Goal: Task Accomplishment & Management: Use online tool/utility

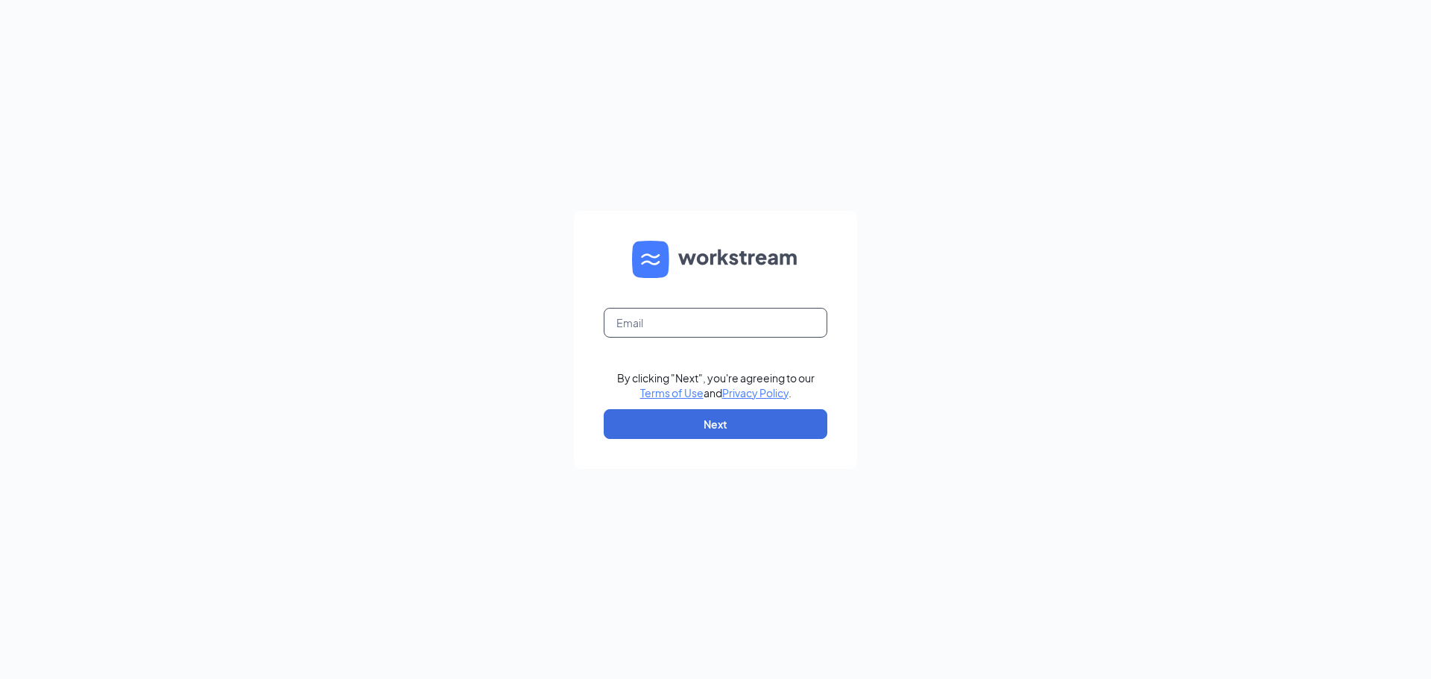
click at [636, 322] on input "text" at bounding box center [716, 323] width 224 height 30
type input "cfxculvers@gmail.com"
click at [696, 429] on button "Next" at bounding box center [716, 424] width 224 height 30
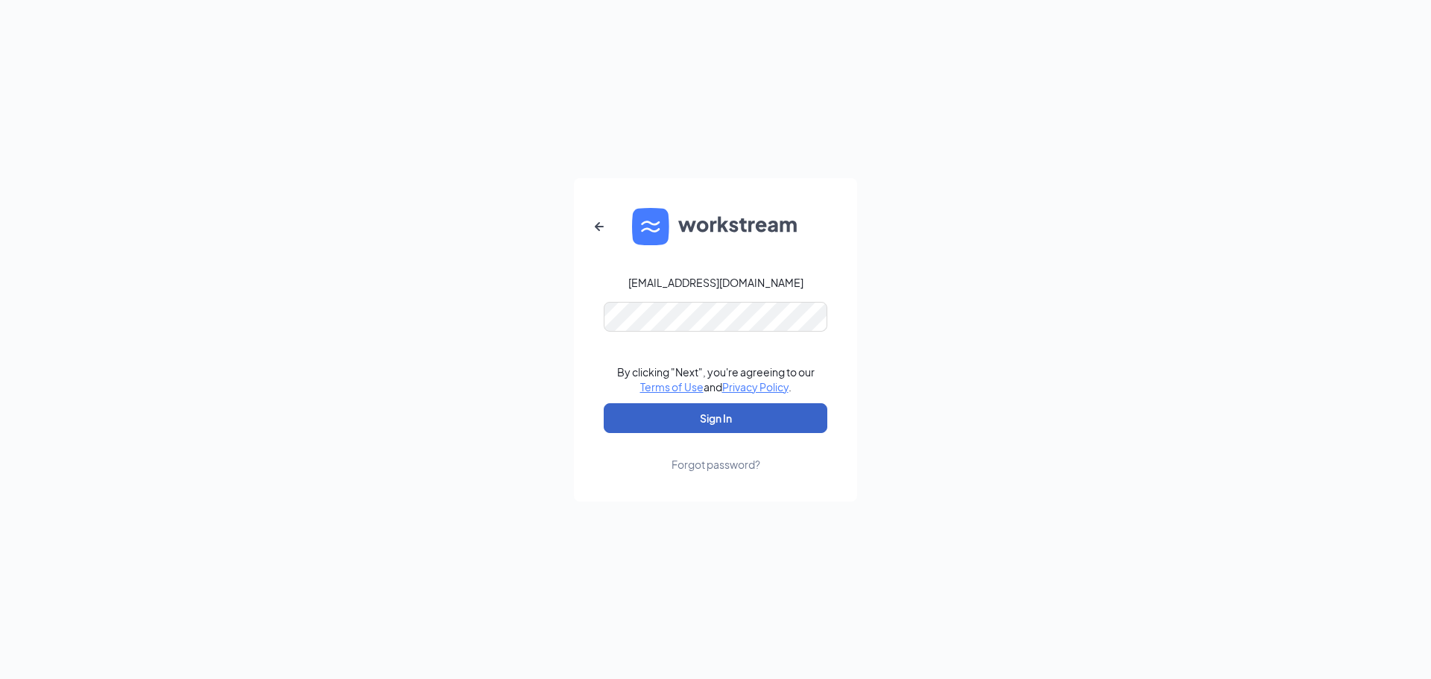
click at [725, 416] on button "Sign In" at bounding box center [716, 418] width 224 height 30
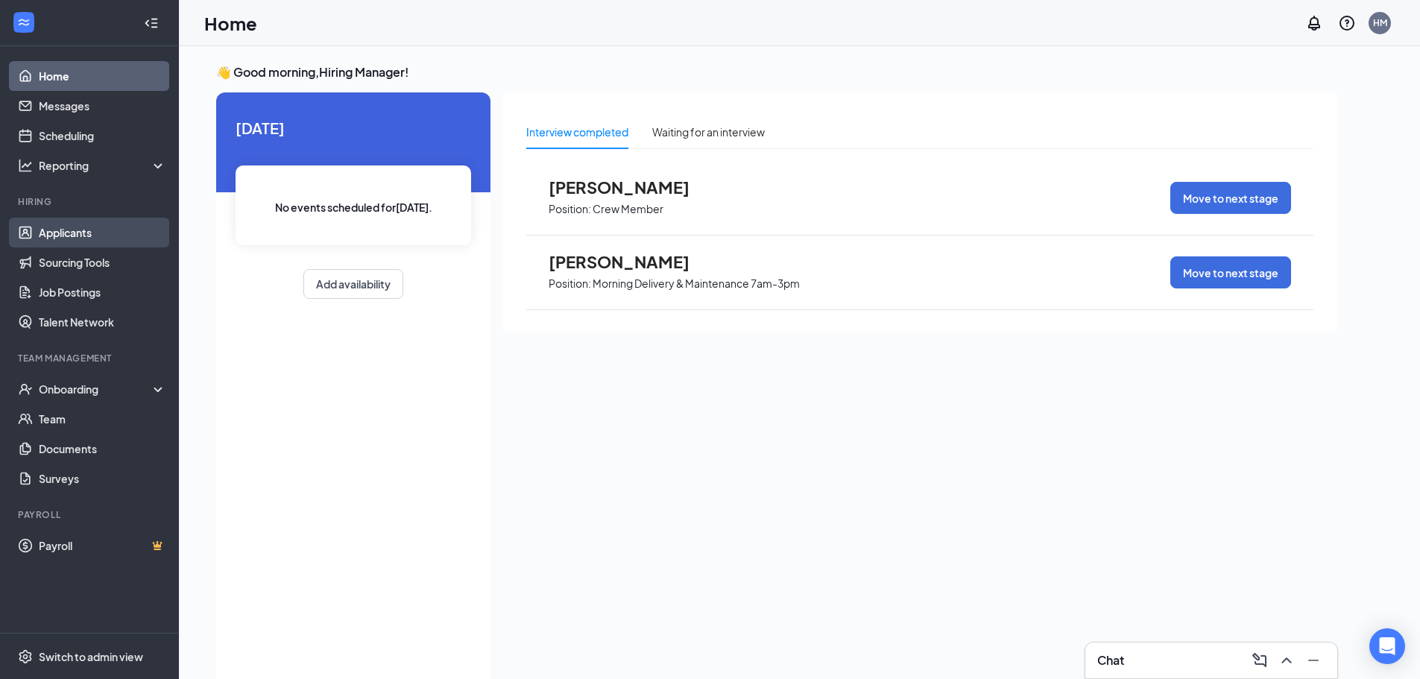
click at [56, 229] on link "Applicants" at bounding box center [102, 233] width 127 height 30
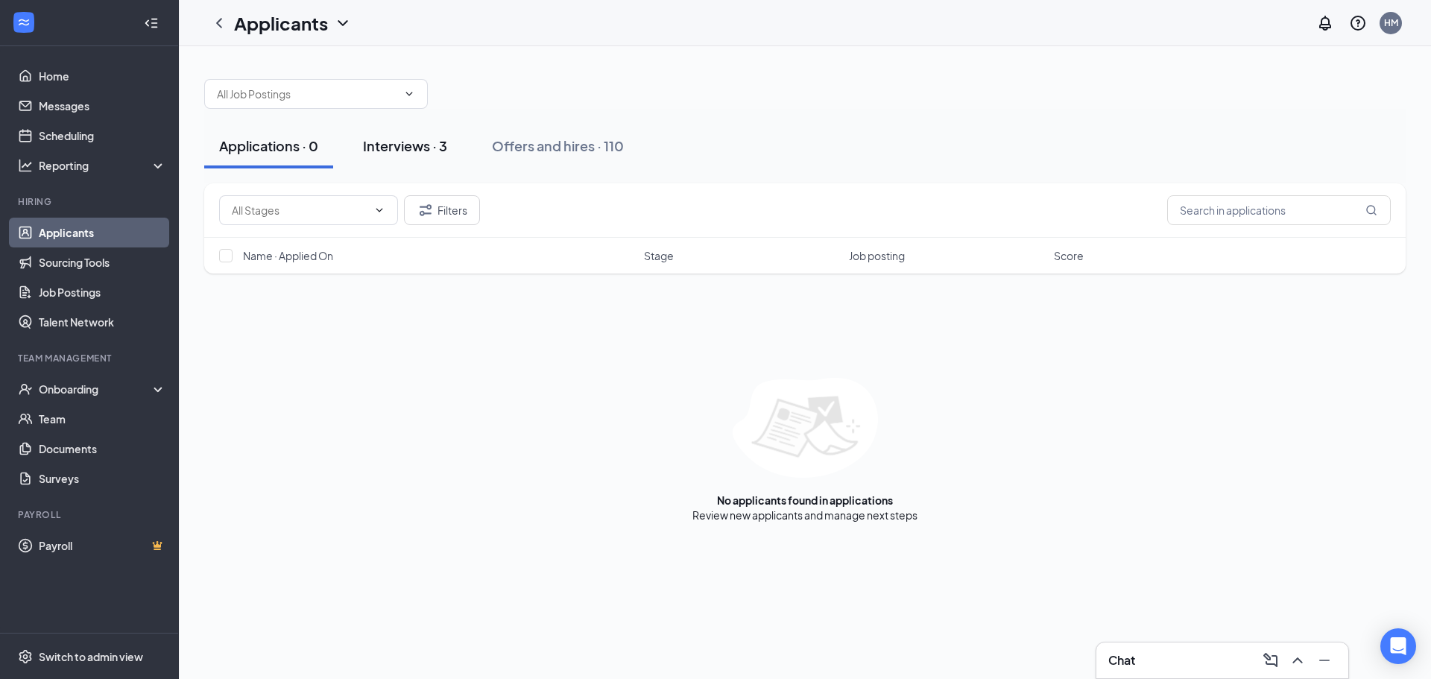
click at [407, 148] on div "Interviews · 3" at bounding box center [405, 145] width 84 height 19
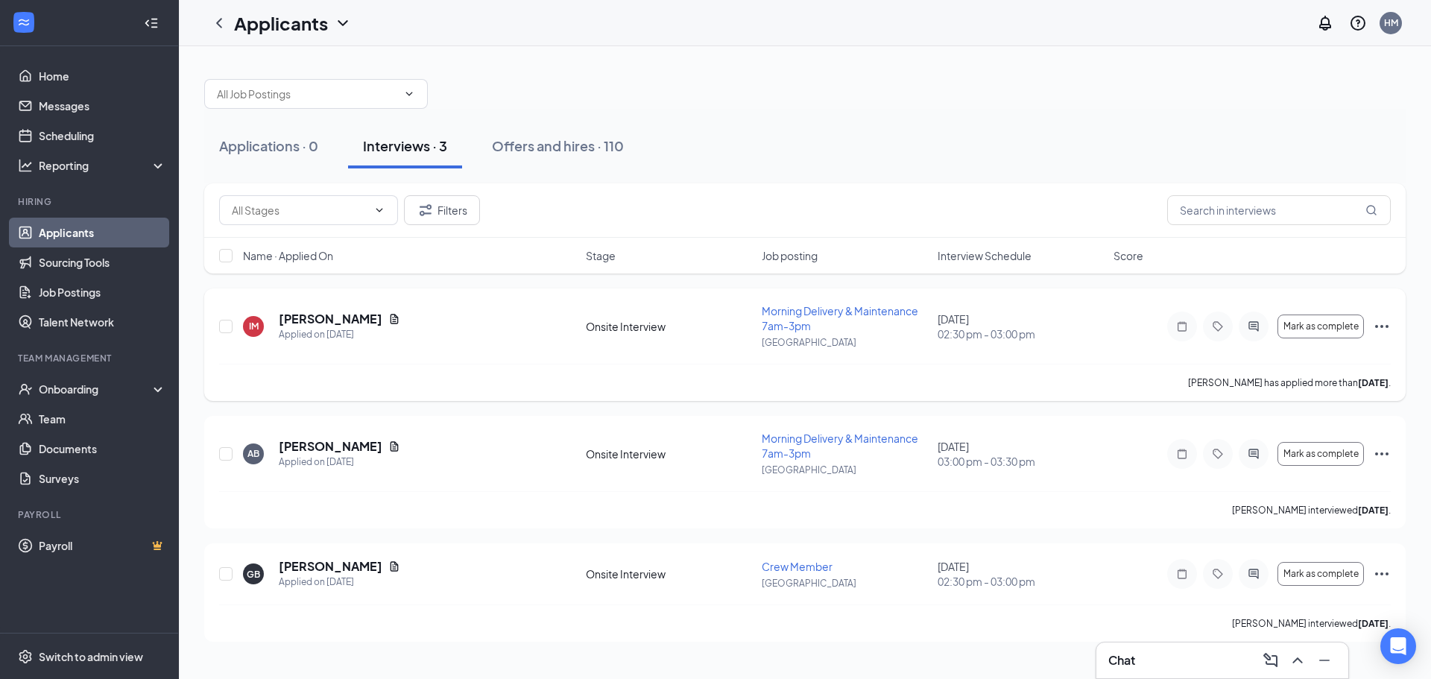
click at [1389, 324] on icon "Ellipses" at bounding box center [1382, 327] width 18 height 18
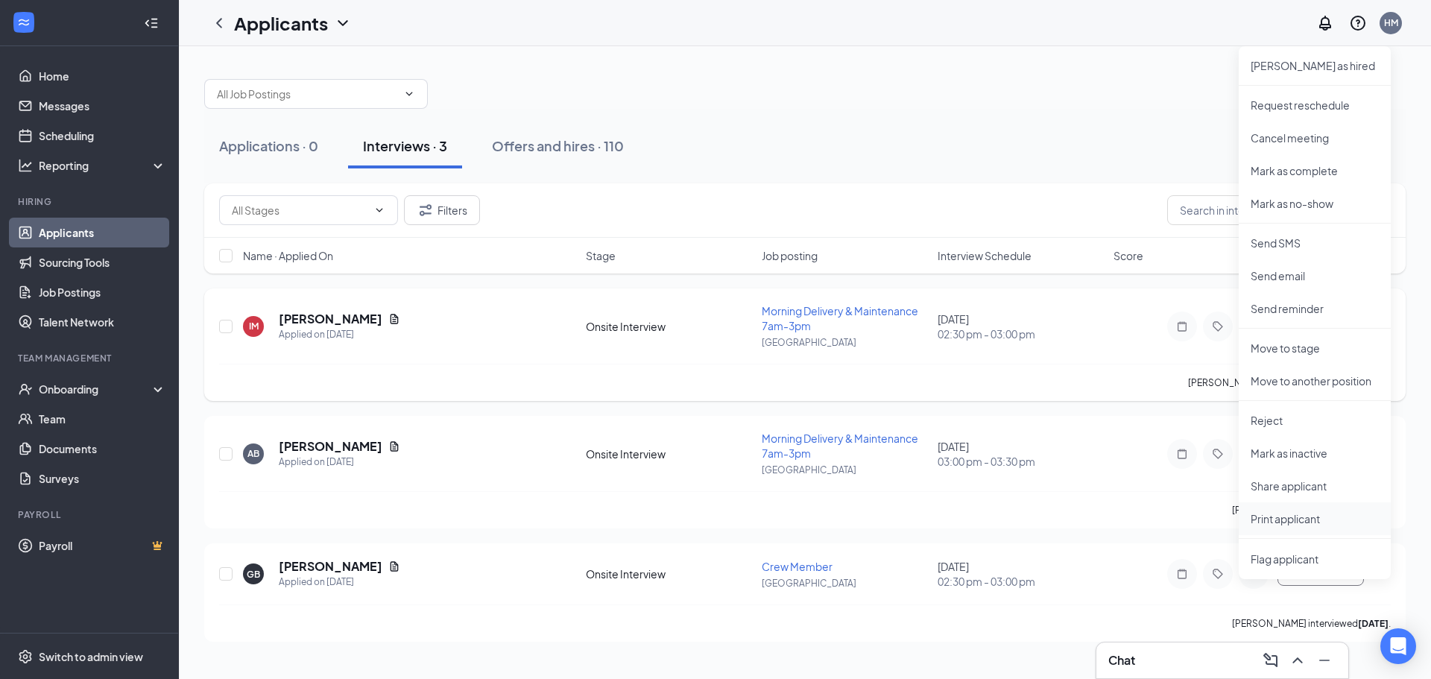
click at [1296, 521] on p "Print applicant" at bounding box center [1315, 518] width 128 height 15
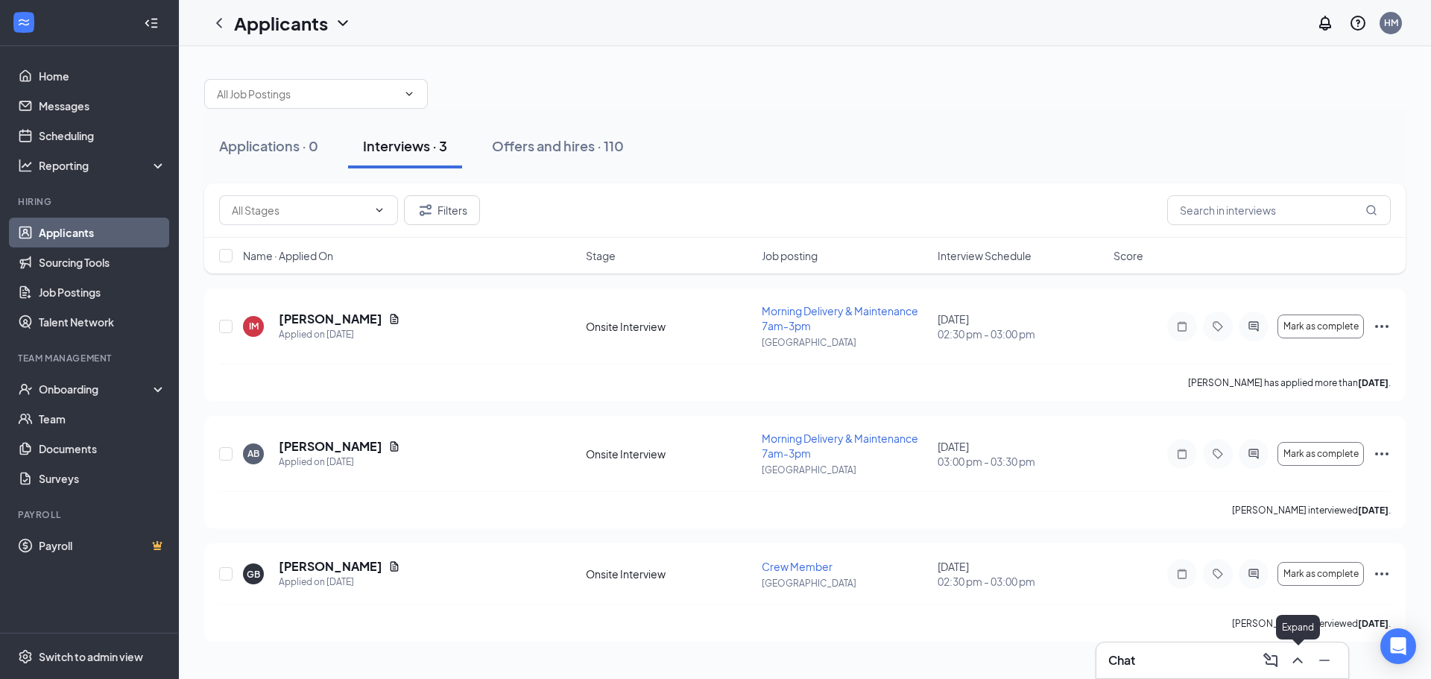
click at [1302, 658] on icon "ChevronUp" at bounding box center [1298, 661] width 18 height 18
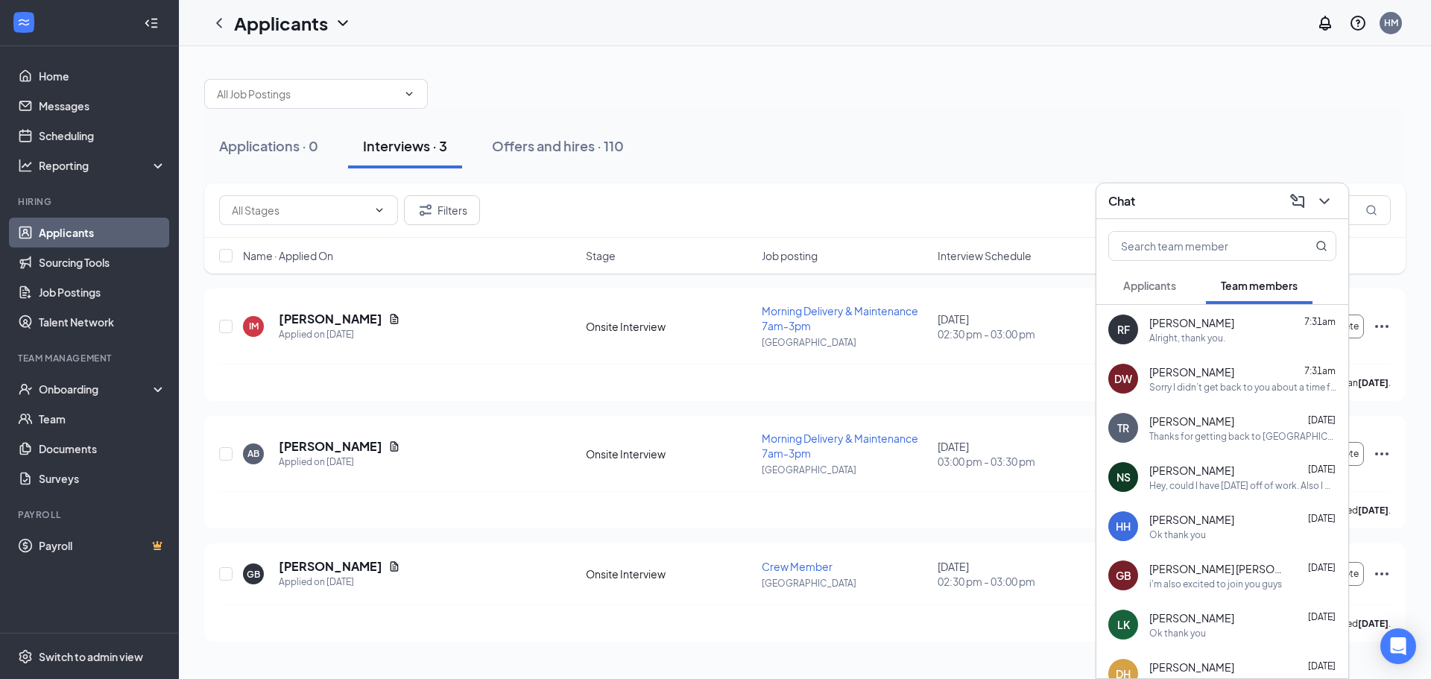
click at [1198, 332] on div "Alright, thank you." at bounding box center [1187, 338] width 76 height 13
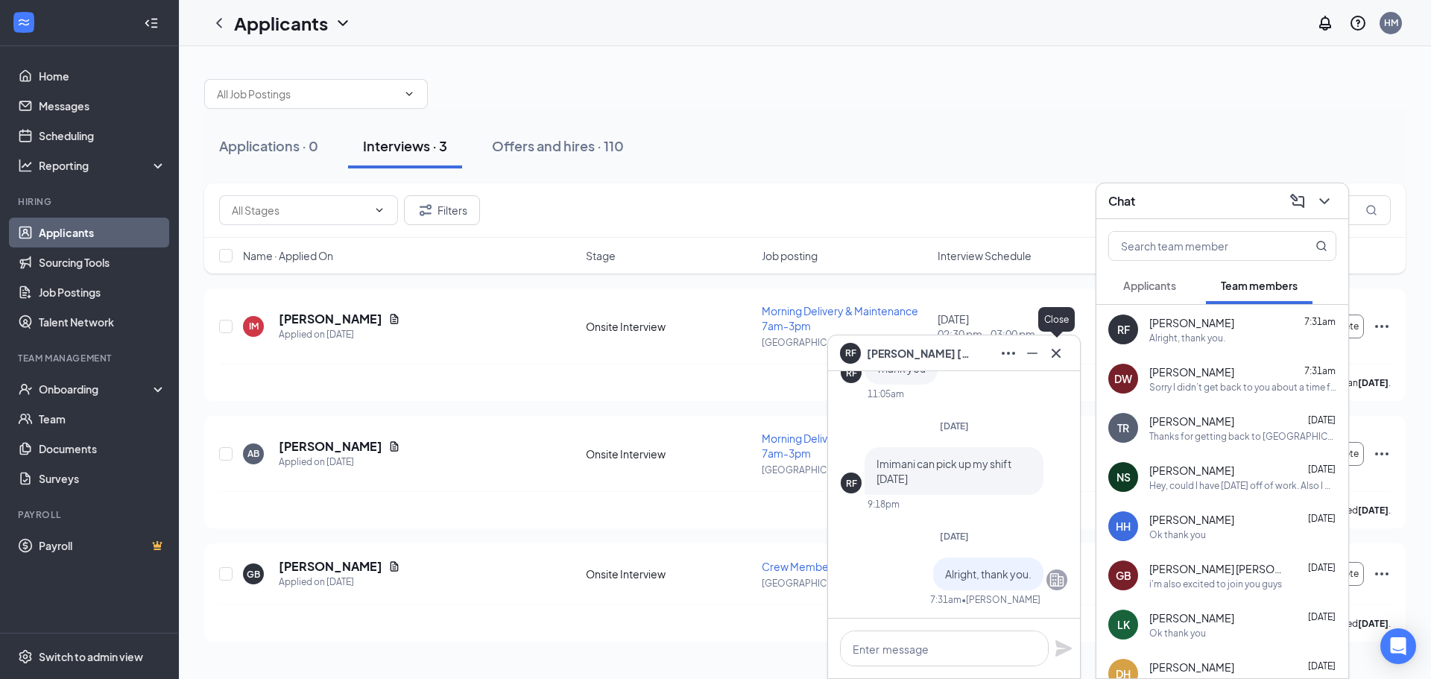
click at [1057, 354] on icon "Cross" at bounding box center [1056, 352] width 9 height 9
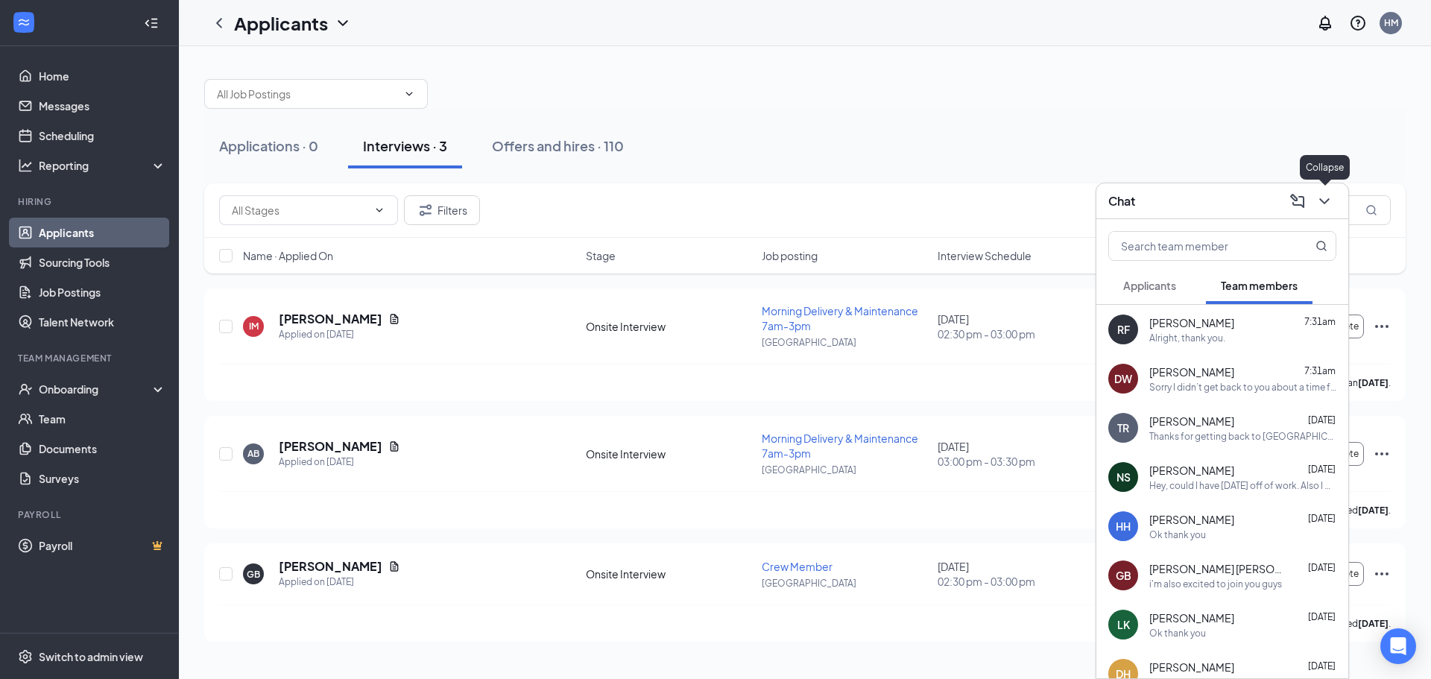
click at [1328, 205] on icon "ChevronDown" at bounding box center [1325, 201] width 18 height 18
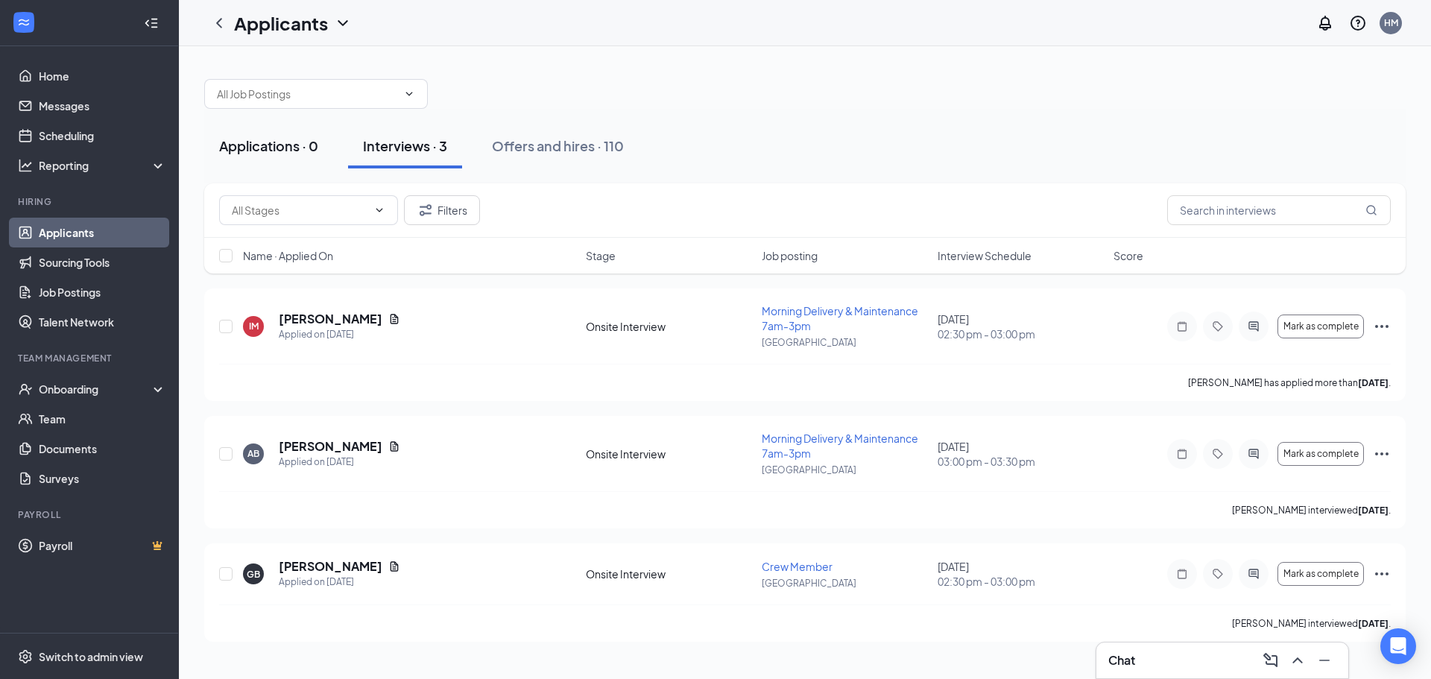
click at [265, 146] on div "Applications · 0" at bounding box center [268, 145] width 99 height 19
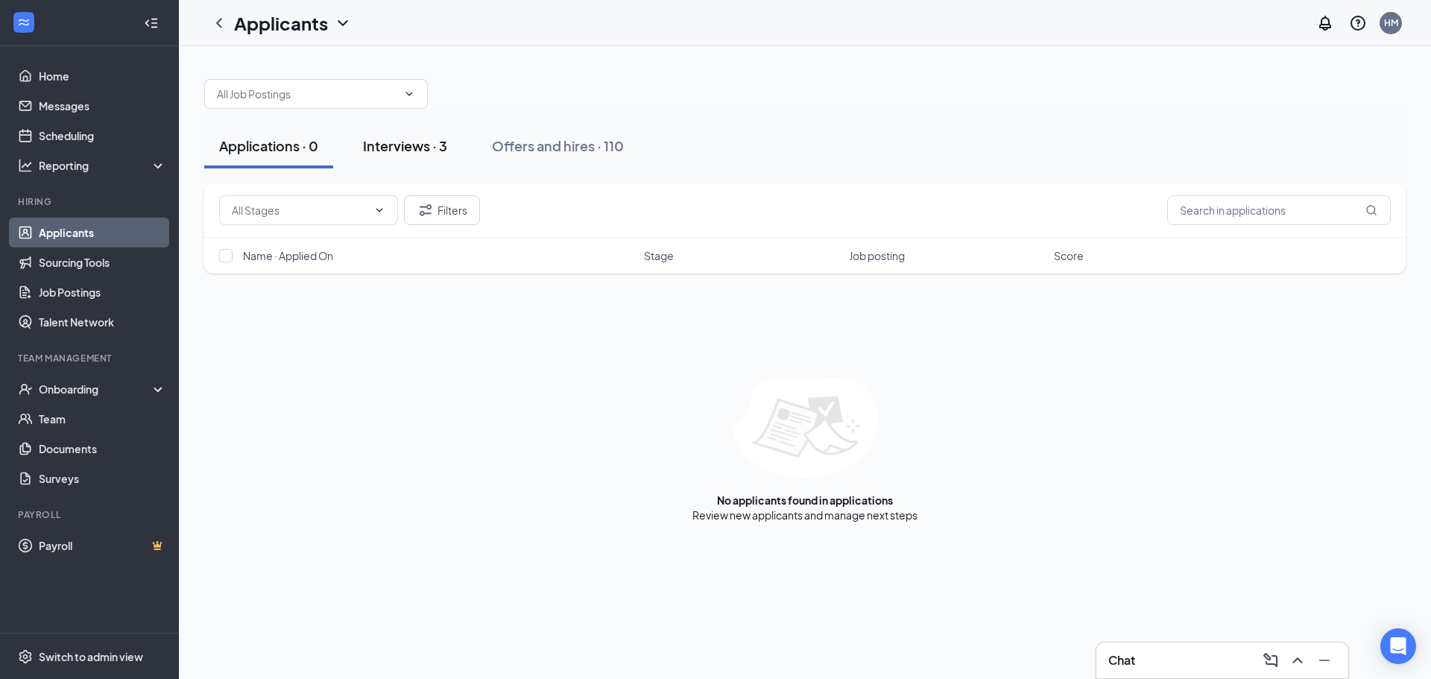
click at [408, 146] on div "Interviews · 3" at bounding box center [405, 145] width 84 height 19
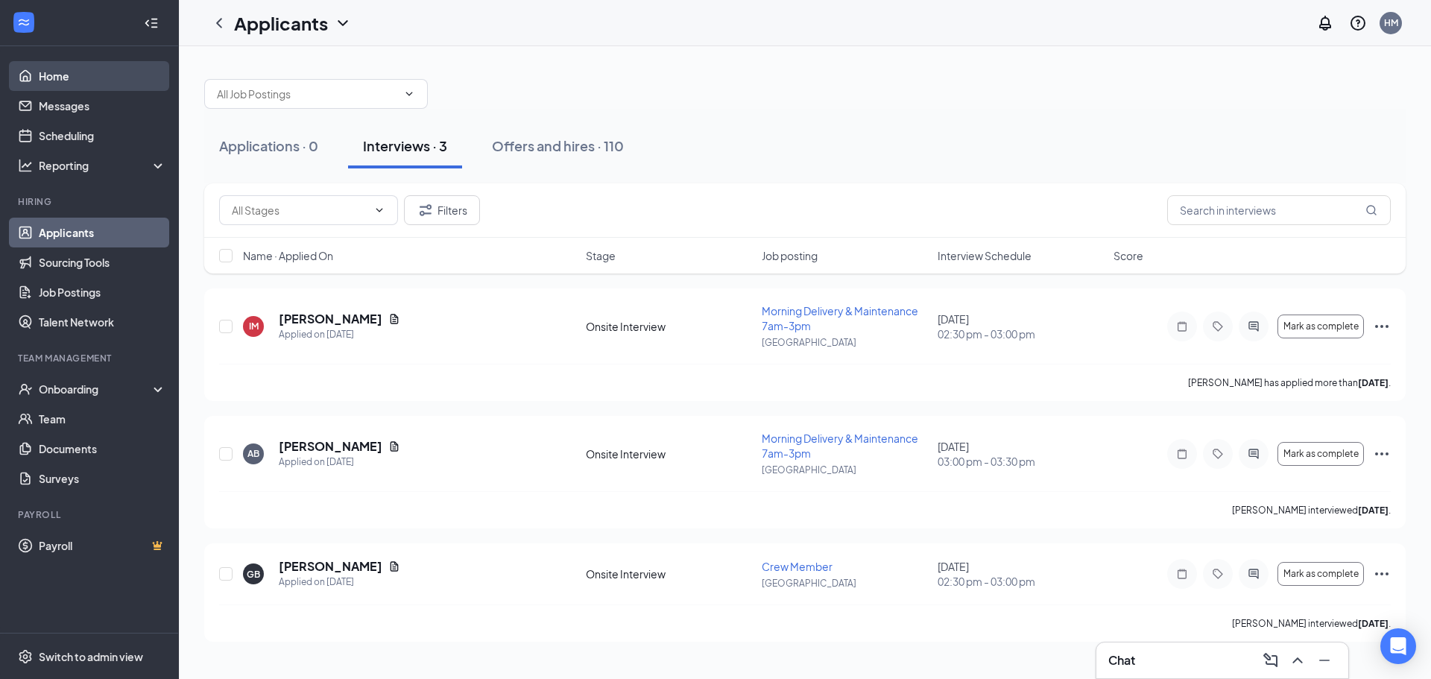
click at [49, 73] on link "Home" at bounding box center [102, 76] width 127 height 30
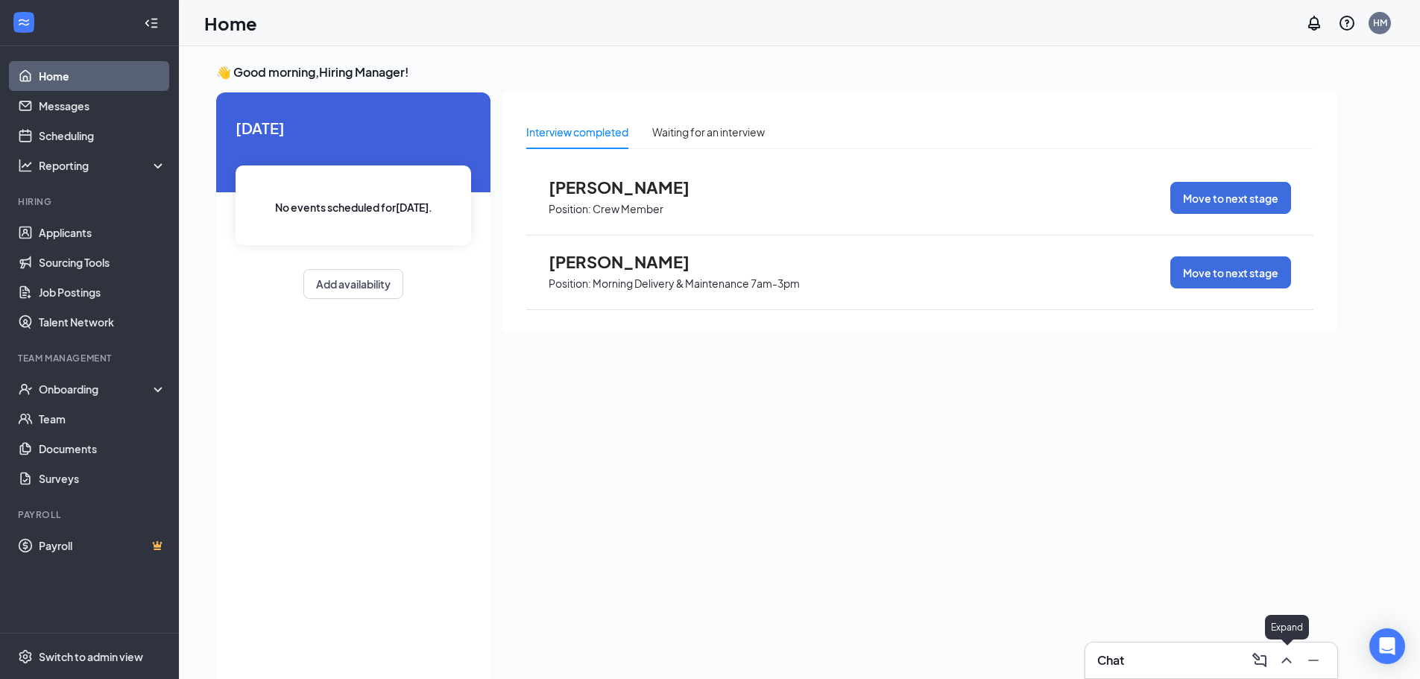
click at [1278, 655] on icon "ChevronUp" at bounding box center [1287, 661] width 18 height 18
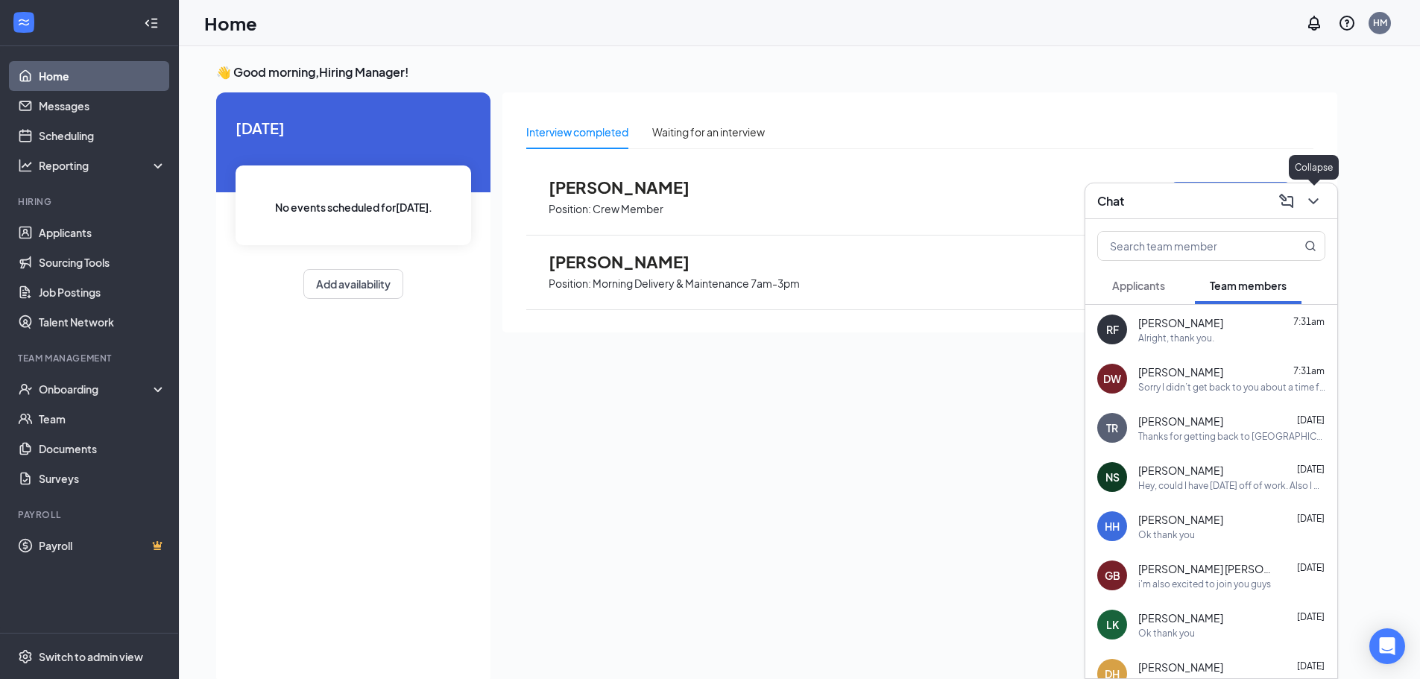
click at [1313, 195] on icon "ChevronDown" at bounding box center [1314, 201] width 18 height 18
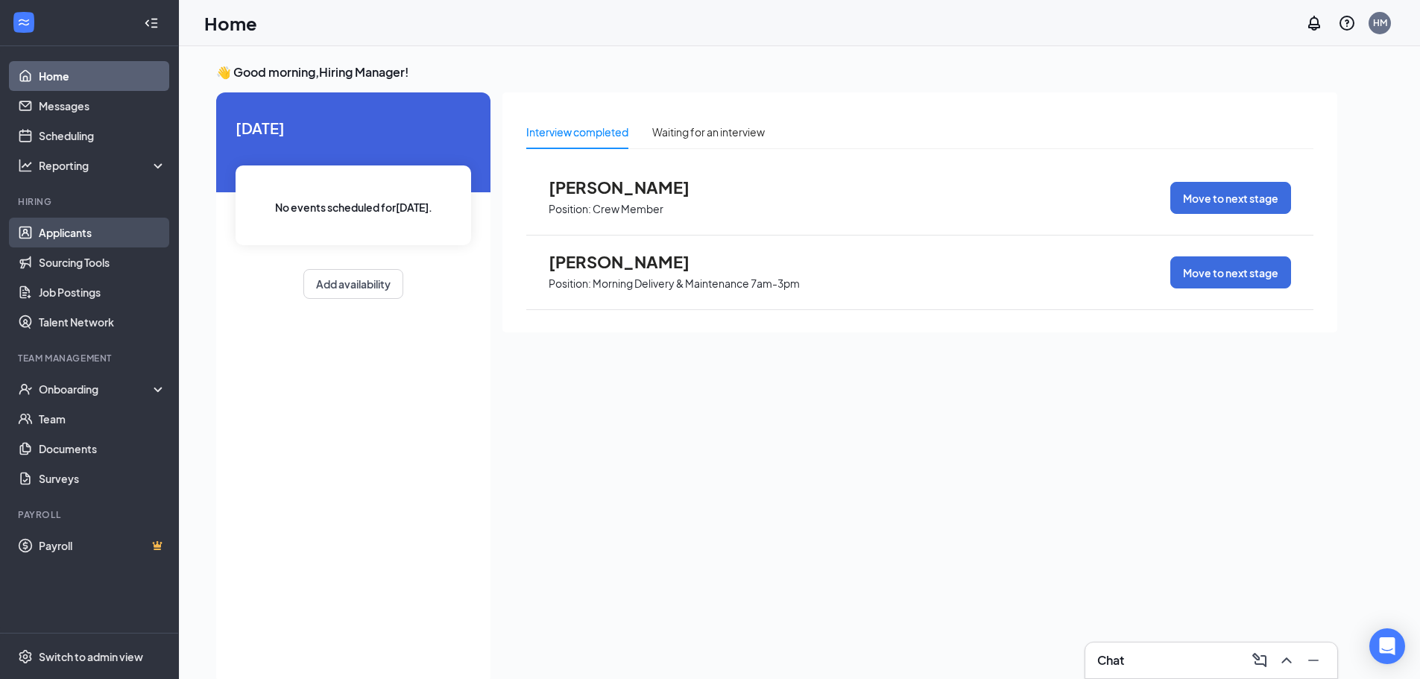
click at [60, 237] on link "Applicants" at bounding box center [102, 233] width 127 height 30
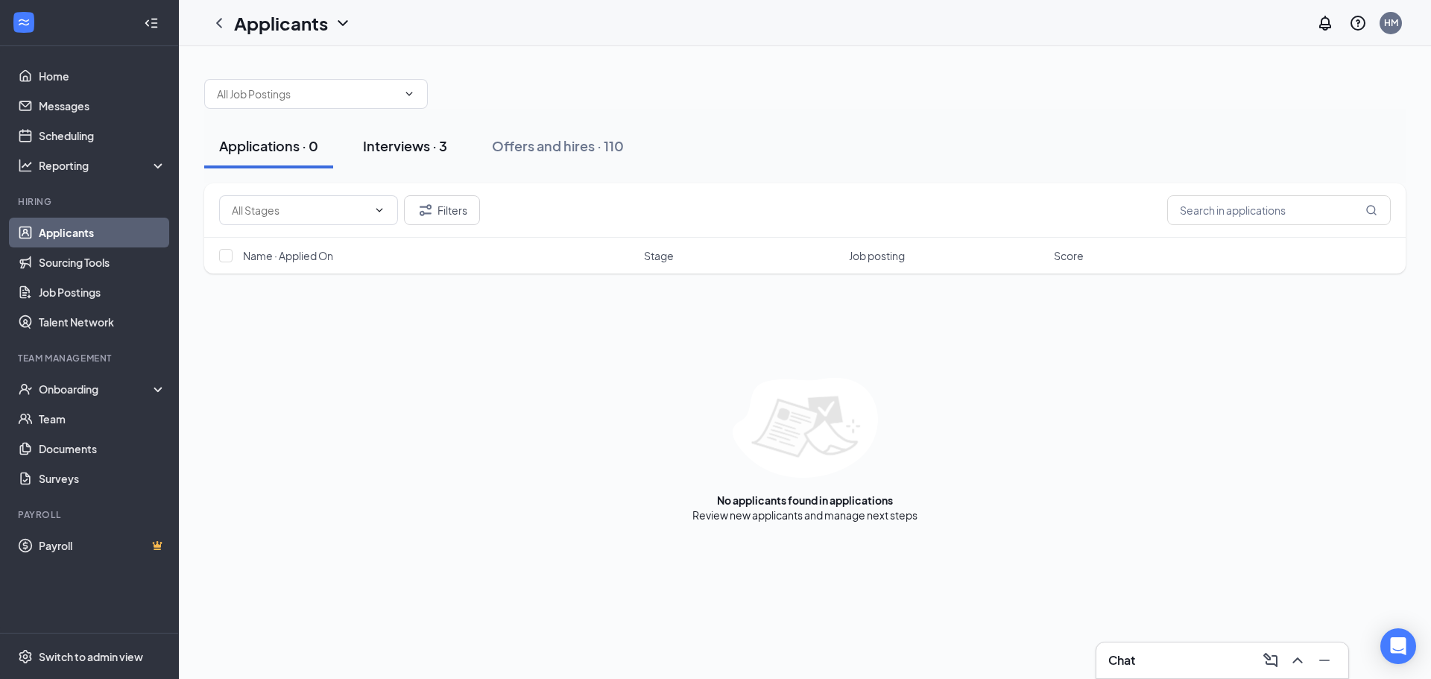
click at [434, 148] on div "Interviews · 3" at bounding box center [405, 145] width 84 height 19
